Goal: Information Seeking & Learning: Check status

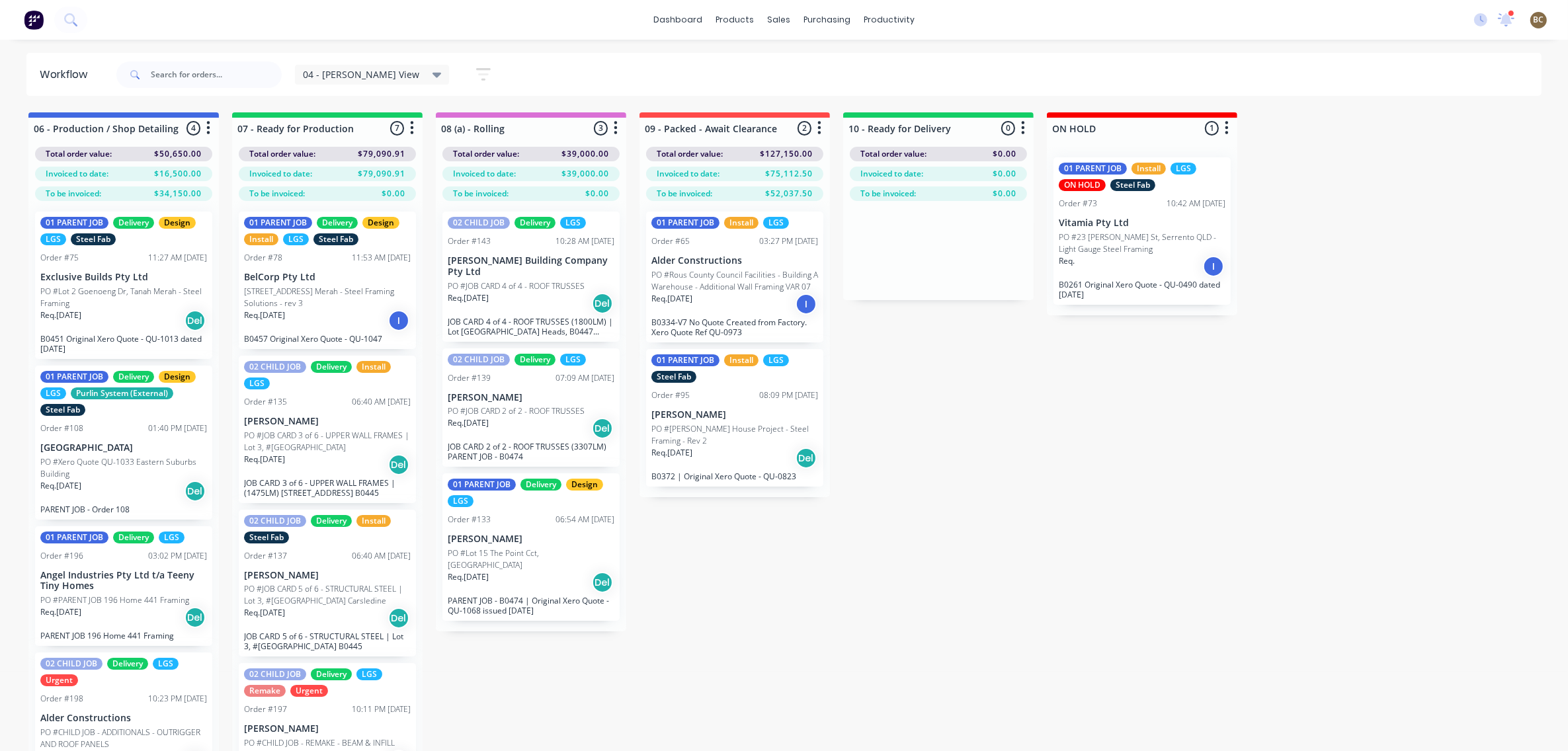
click at [553, 572] on div "Req. [DATE] Del" at bounding box center [531, 582] width 167 height 22
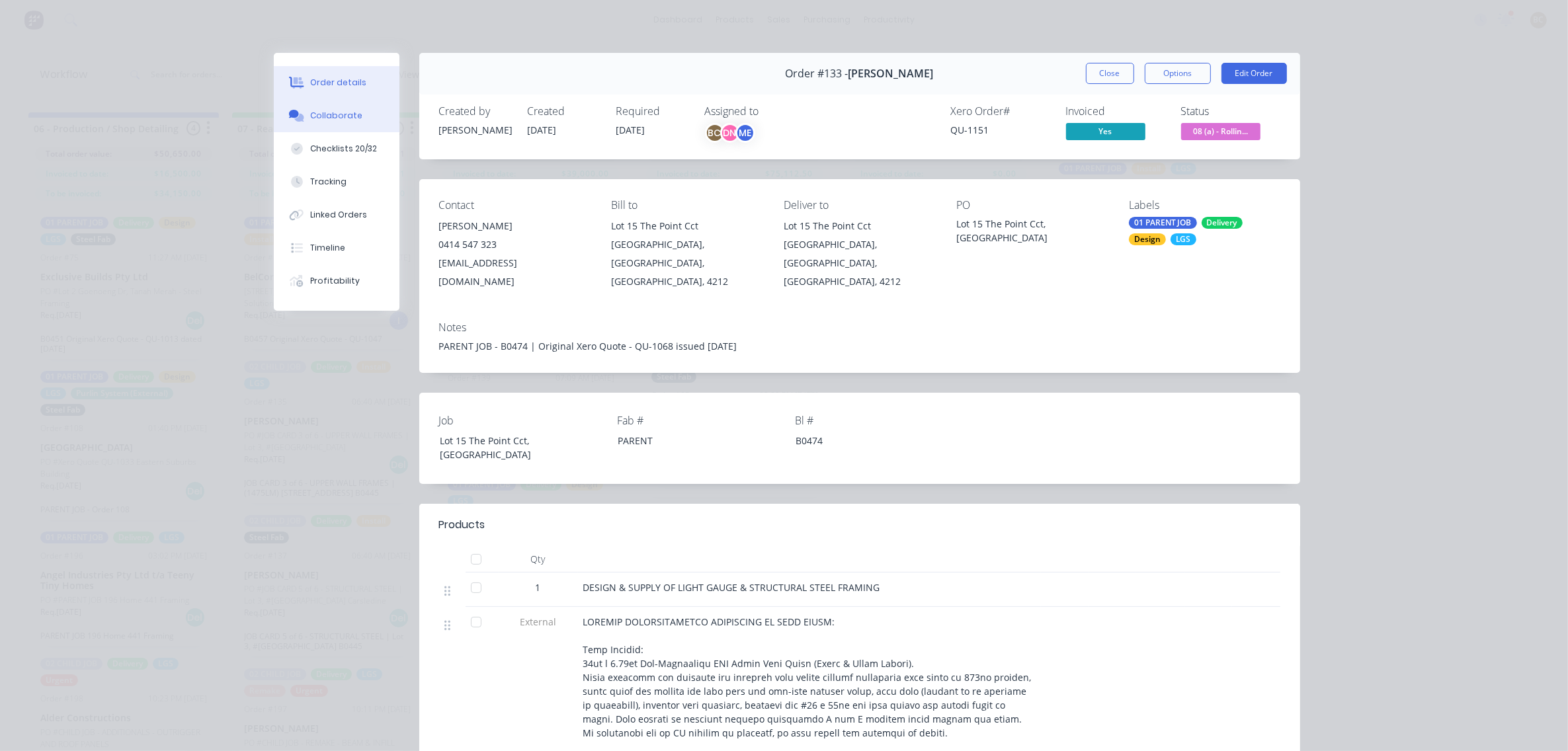
click at [341, 117] on div "Collaborate" at bounding box center [336, 116] width 53 height 12
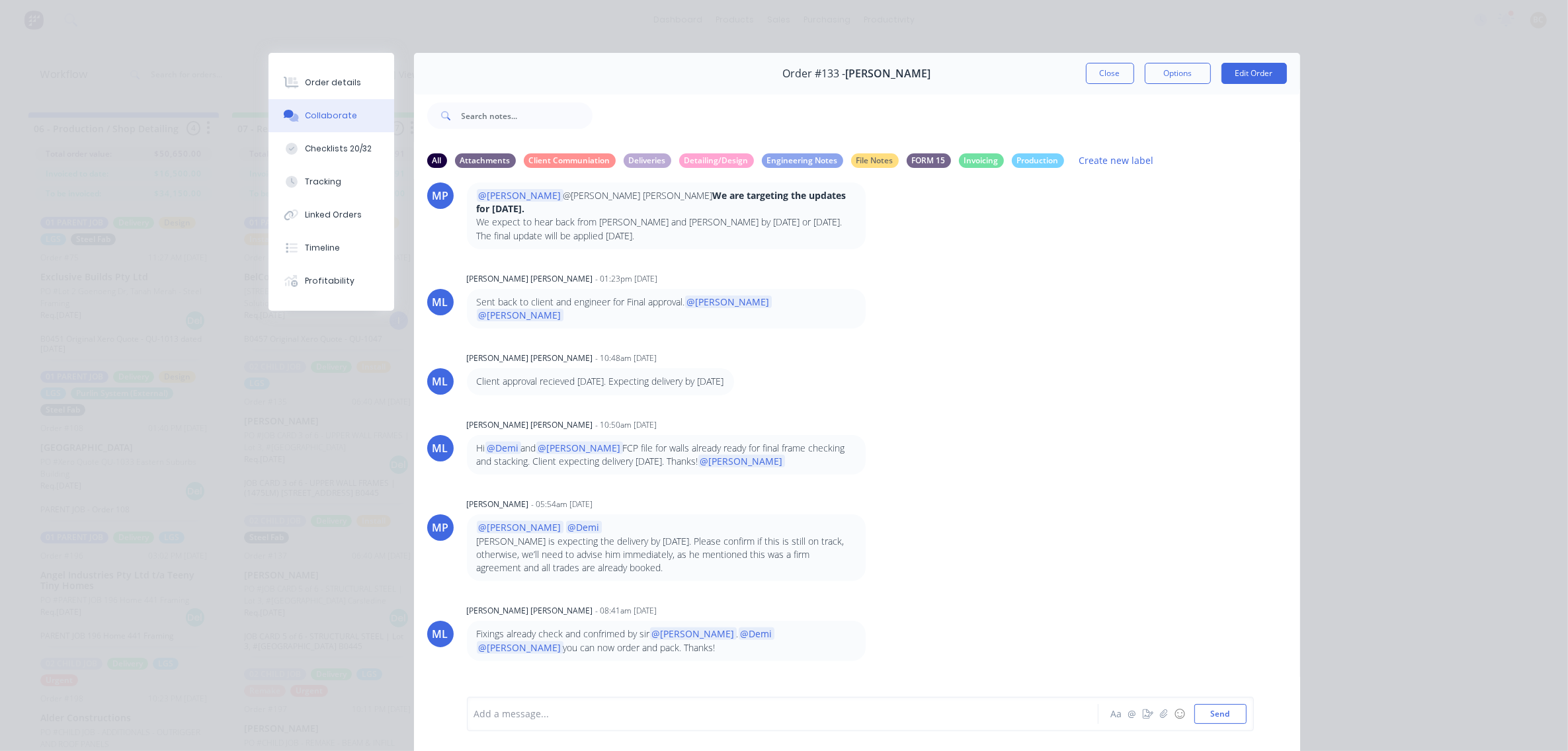
scroll to position [587, 0]
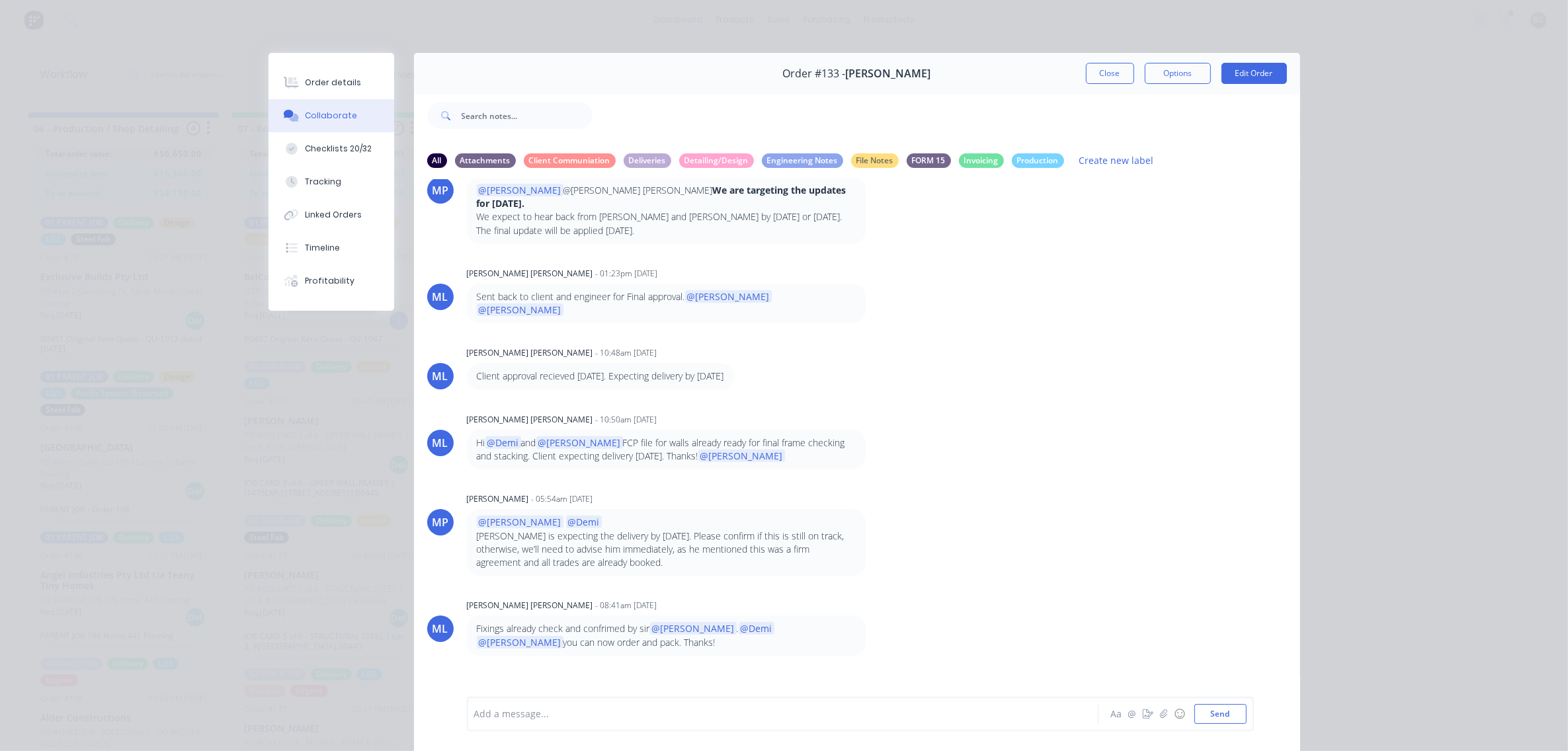
click at [1095, 410] on div "ML [PERSON_NAME] [PERSON_NAME] - 10:50am [DATE] Hi @Demi and @[PERSON_NAME] FCP…" at bounding box center [857, 440] width 886 height 60
click at [1019, 379] on div "PC [PERSON_NAME] - 08:17am [DATE] Slab being poured on the [DATE]. I had confir…" at bounding box center [857, 437] width 886 height 516
click at [1074, 676] on div "ML [PERSON_NAME] [PERSON_NAME] - 02:59pm [DATE] Hi @Demi and @[PERSON_NAME] FCP…" at bounding box center [857, 706] width 886 height 60
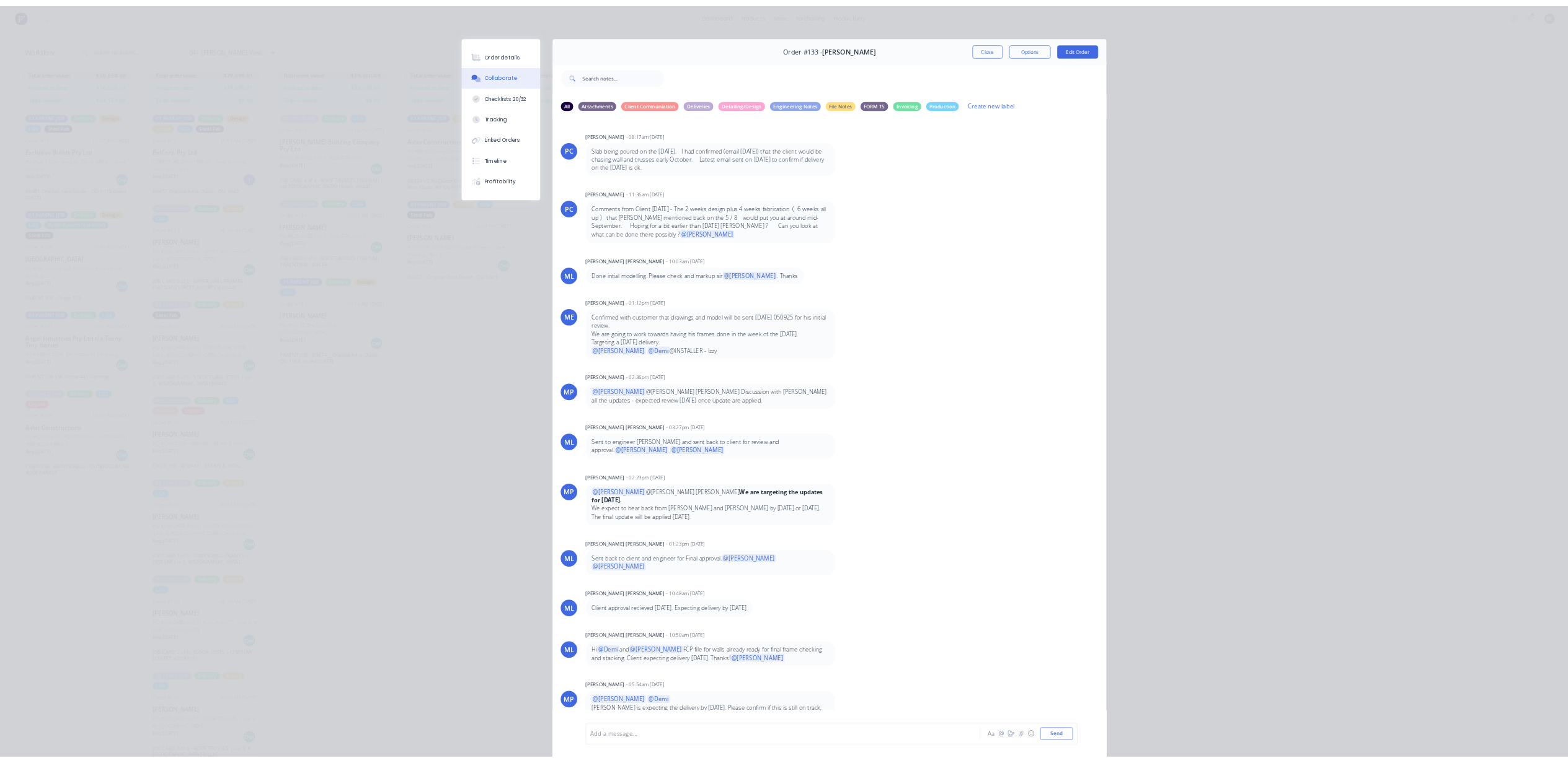
scroll to position [0, 0]
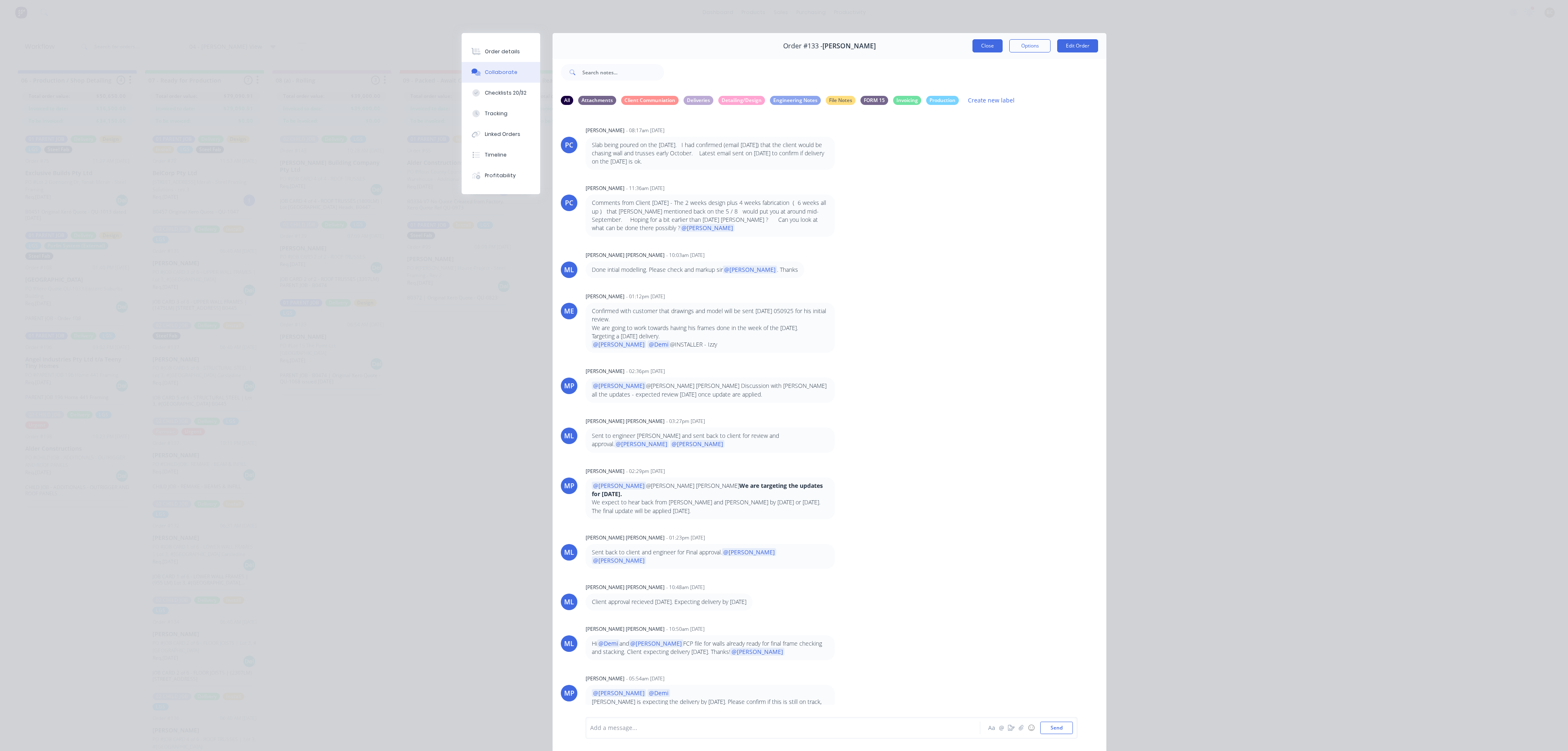
click at [975, 51] on button "Close" at bounding box center [988, 46] width 30 height 13
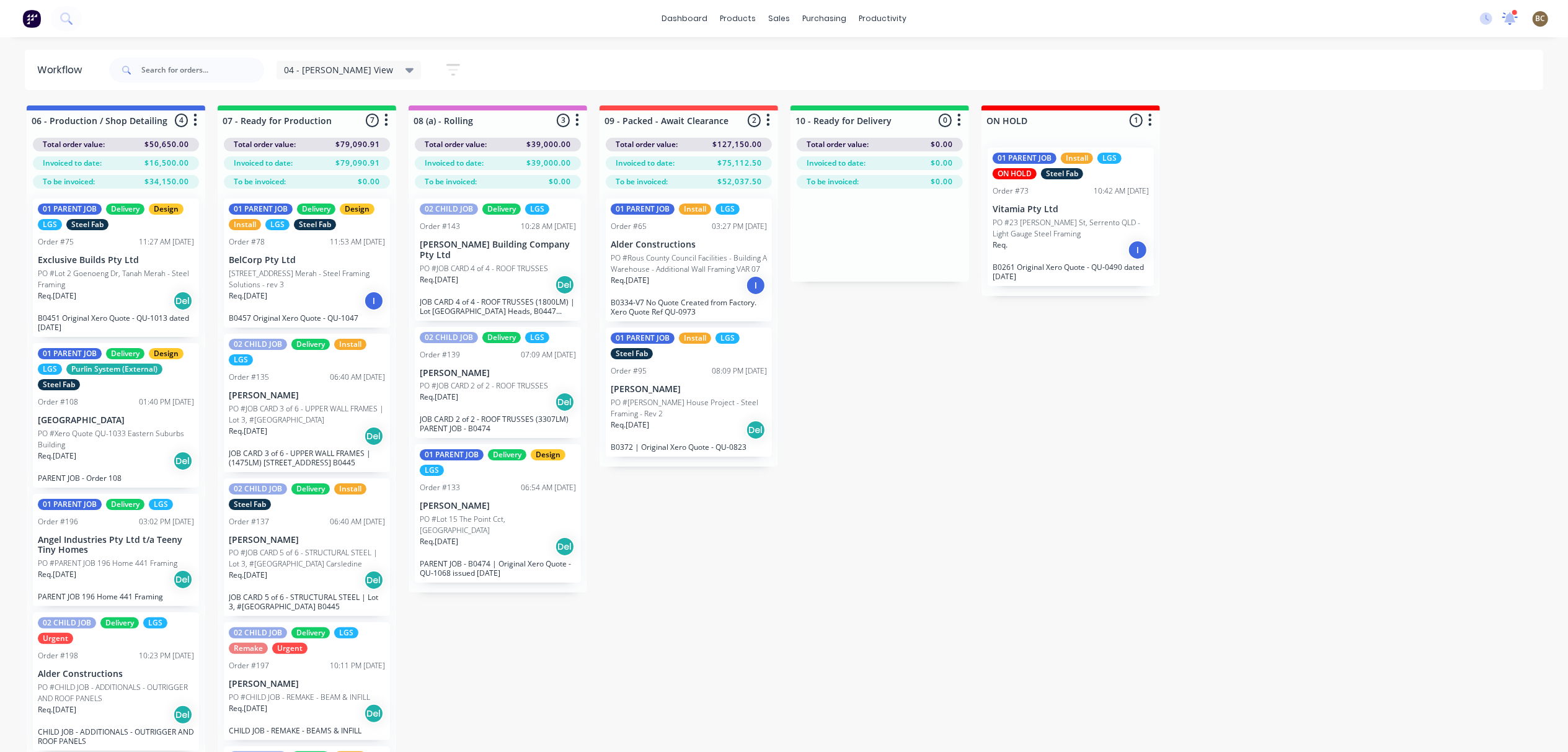
click at [1481, 20] on icon at bounding box center [1510, 17] width 11 height 11
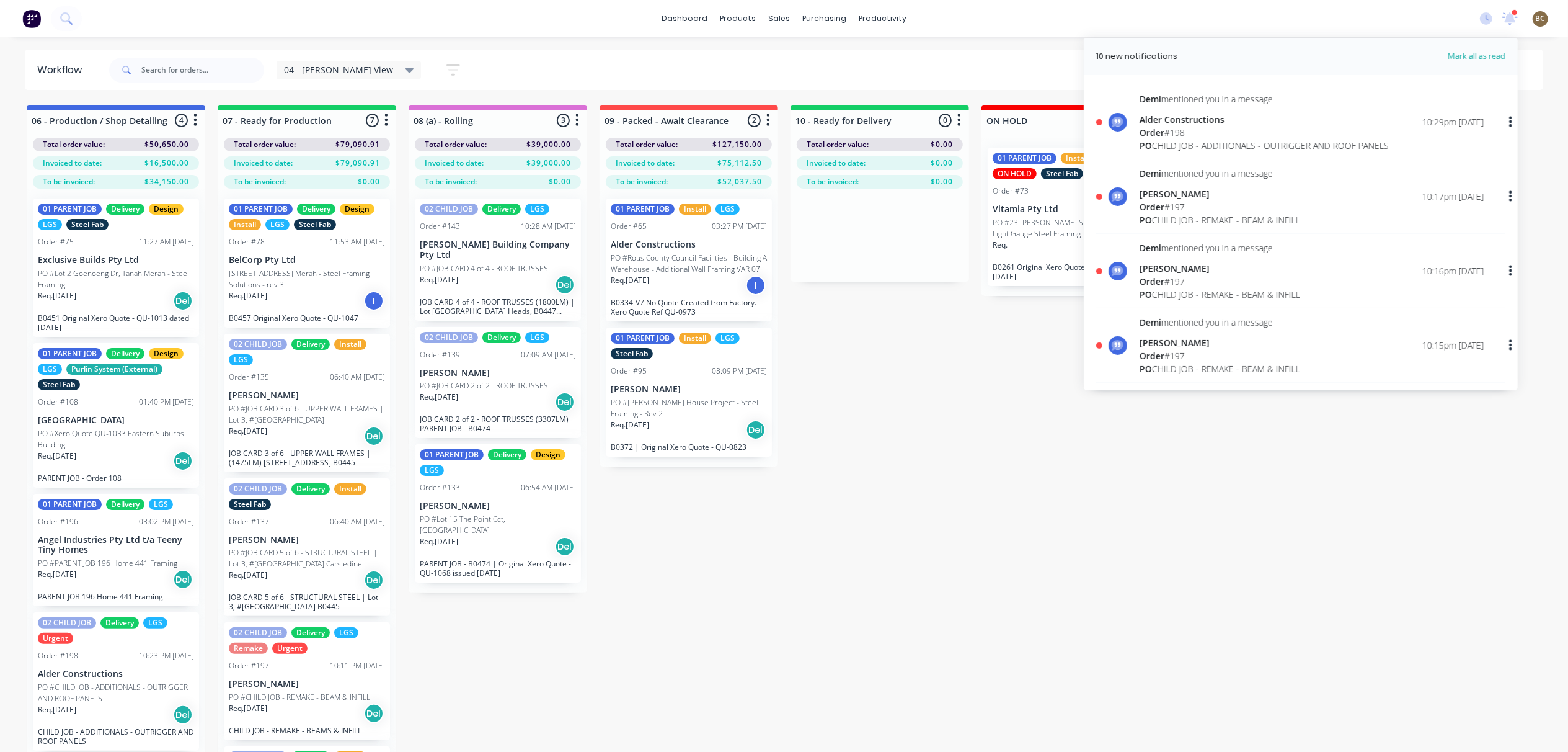
click at [1274, 225] on div "PO CHILD JOB - REMAKE - BEAM & INFILL" at bounding box center [1220, 220] width 161 height 13
